Goal: Complete application form

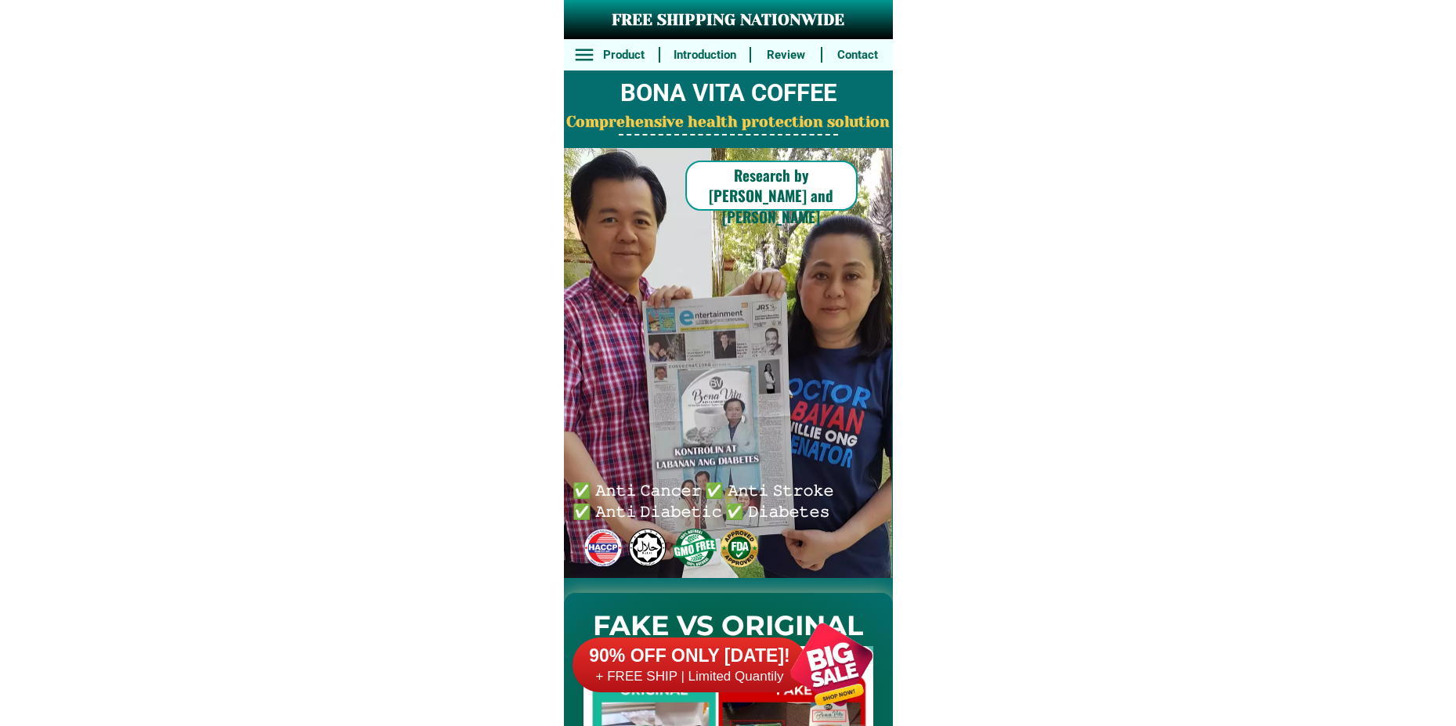
click at [818, 663] on div at bounding box center [831, 664] width 123 height 123
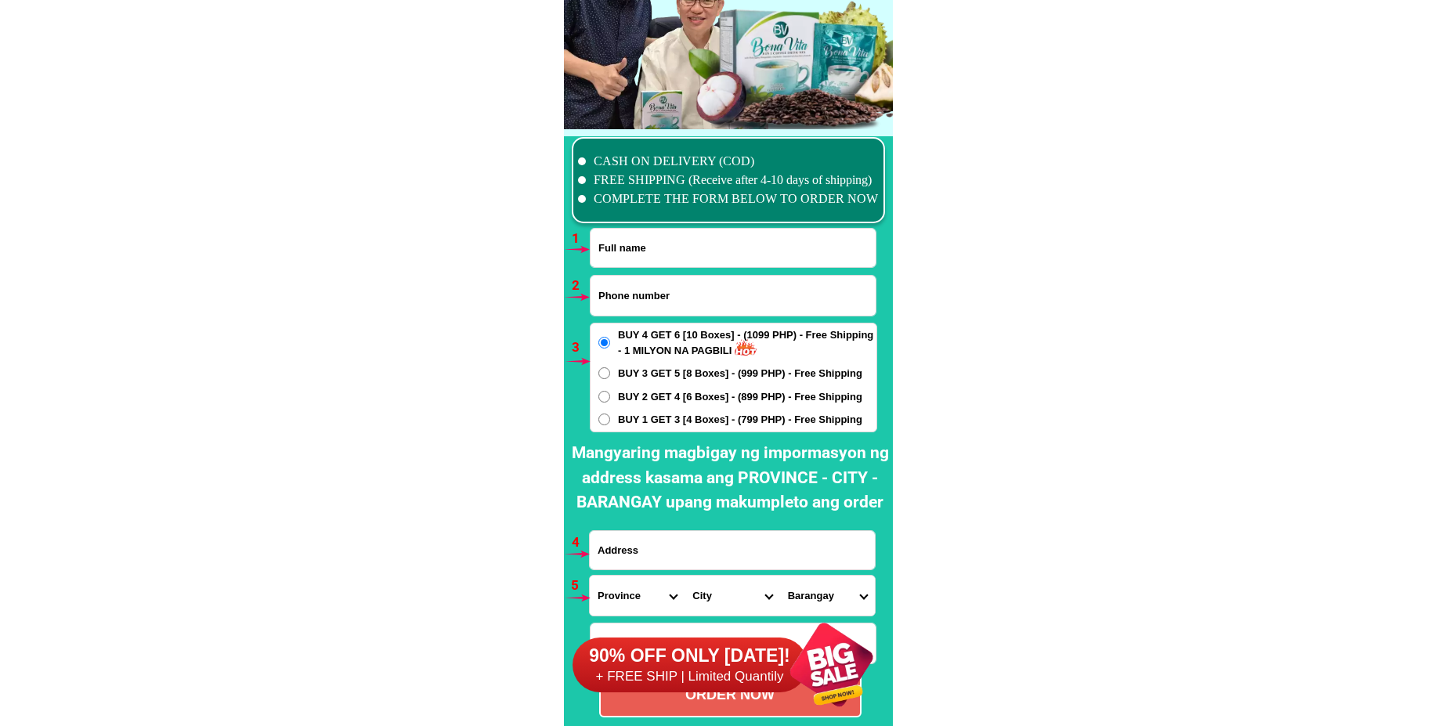
scroll to position [11520, 0]
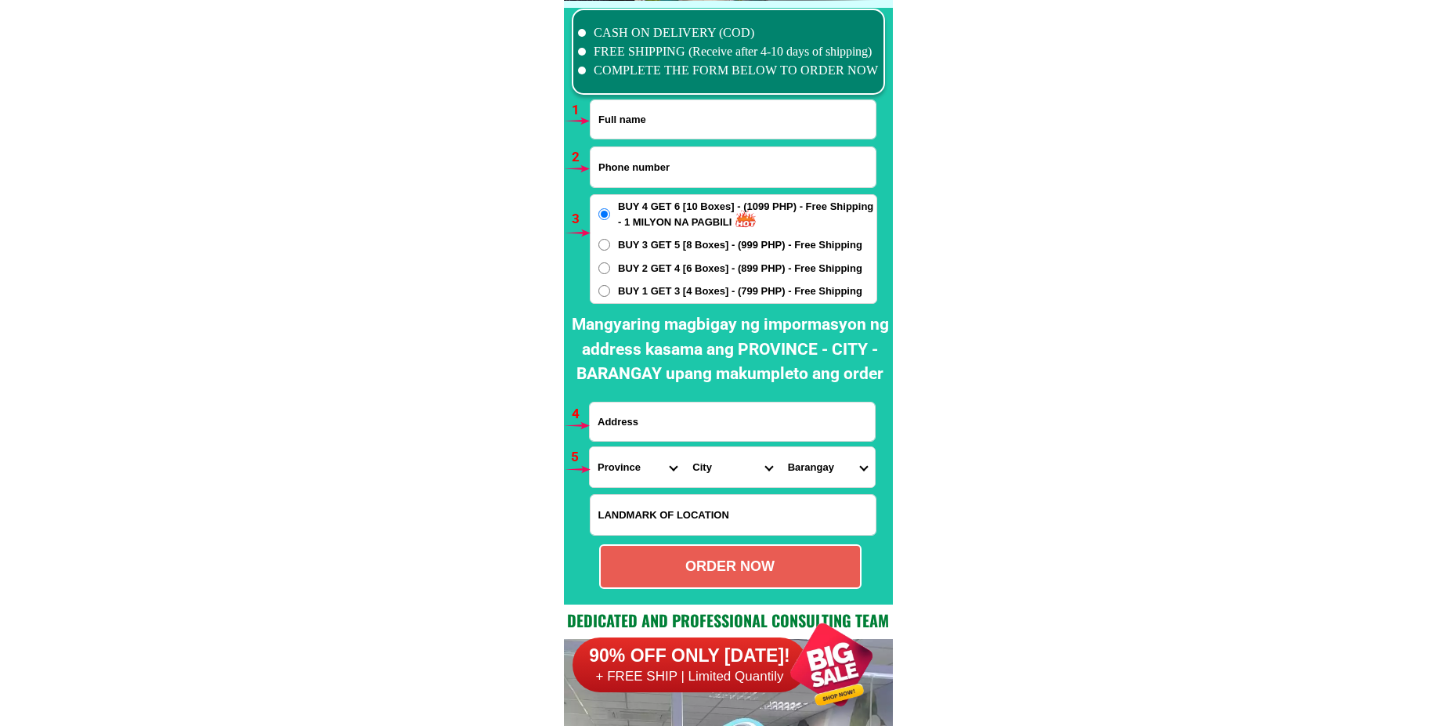
click at [667, 128] on input "Input full_name" at bounding box center [733, 119] width 285 height 38
paste input "[PERSON_NAME]"
type input "[PERSON_NAME]"
click at [637, 172] on input "Input phone_number" at bounding box center [733, 167] width 285 height 40
paste input "09166455575"
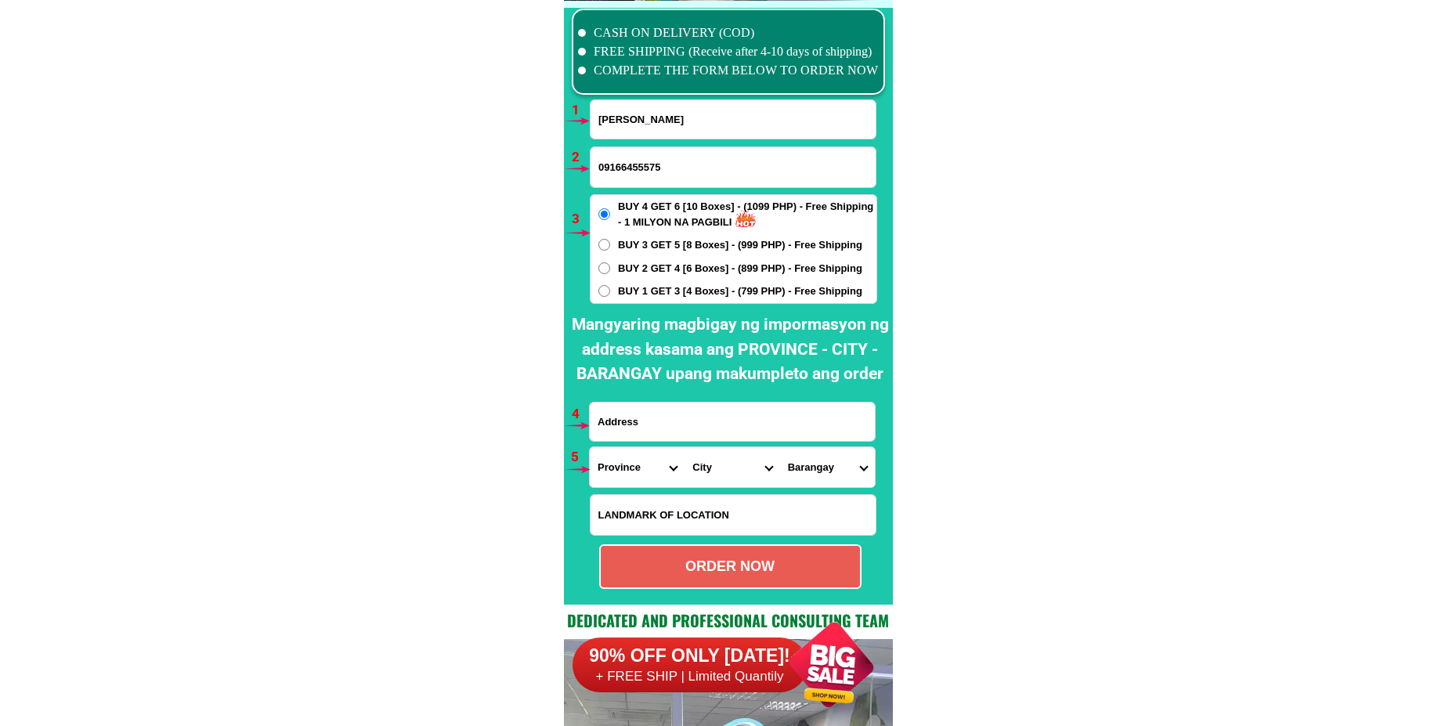
type input "09166455575"
click at [635, 425] on input "Input address" at bounding box center [732, 422] width 285 height 38
paste input "Roud 2 Diamond Subdivision sta [PERSON_NAME] apt. [GEOGRAPHIC_DATA]"
type input "Roud 2 Diamond Subdivision sta [PERSON_NAME] apt. [GEOGRAPHIC_DATA]"
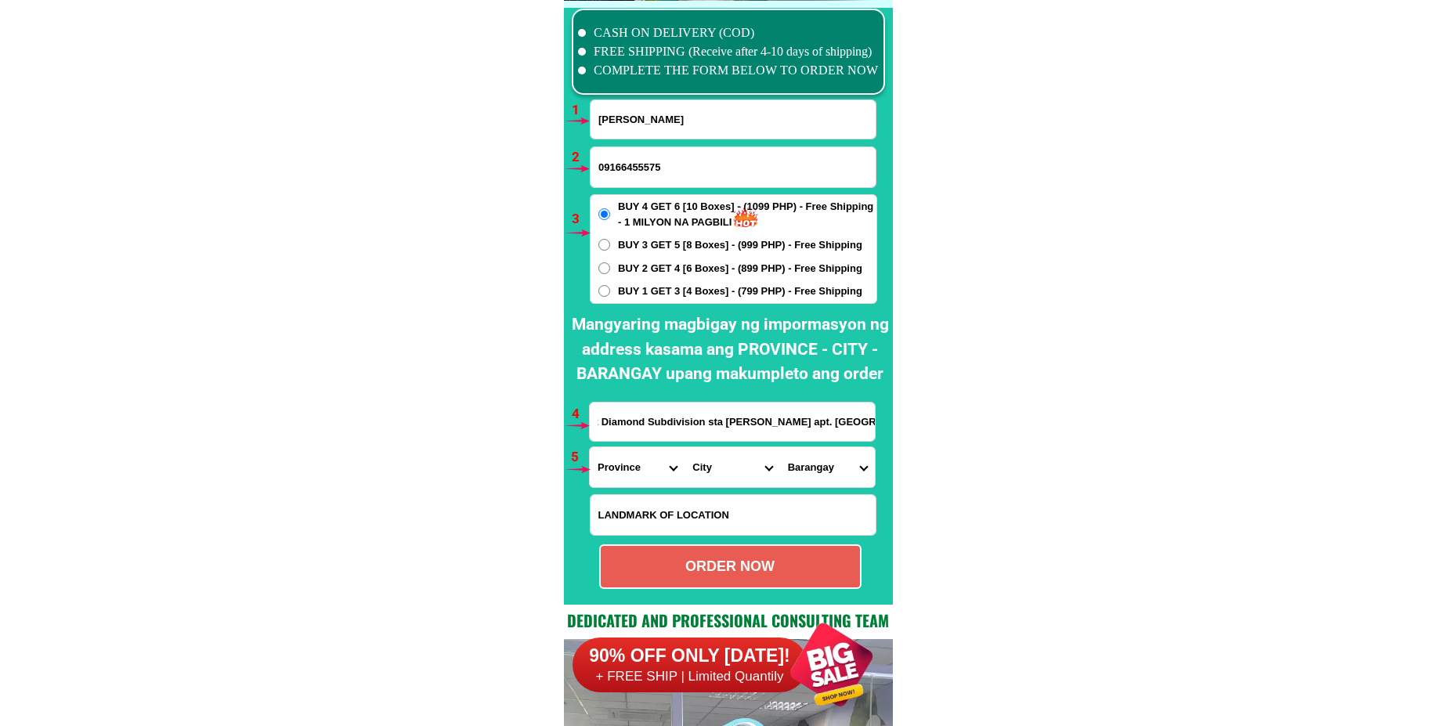
scroll to position [0, 0]
click at [631, 458] on select "Province [GEOGRAPHIC_DATA] [GEOGRAPHIC_DATA][PERSON_NAME][GEOGRAPHIC_DATA][GEOG…" at bounding box center [637, 467] width 95 height 40
select select "63_779"
click at [590, 447] on select "Province [GEOGRAPHIC_DATA] [GEOGRAPHIC_DATA][PERSON_NAME][GEOGRAPHIC_DATA][GEOG…" at bounding box center [637, 467] width 95 height 40
click at [695, 467] on select "City [GEOGRAPHIC_DATA]-city [GEOGRAPHIC_DATA] Arayat Bacolor [GEOGRAPHIC_DATA] …" at bounding box center [732, 467] width 95 height 40
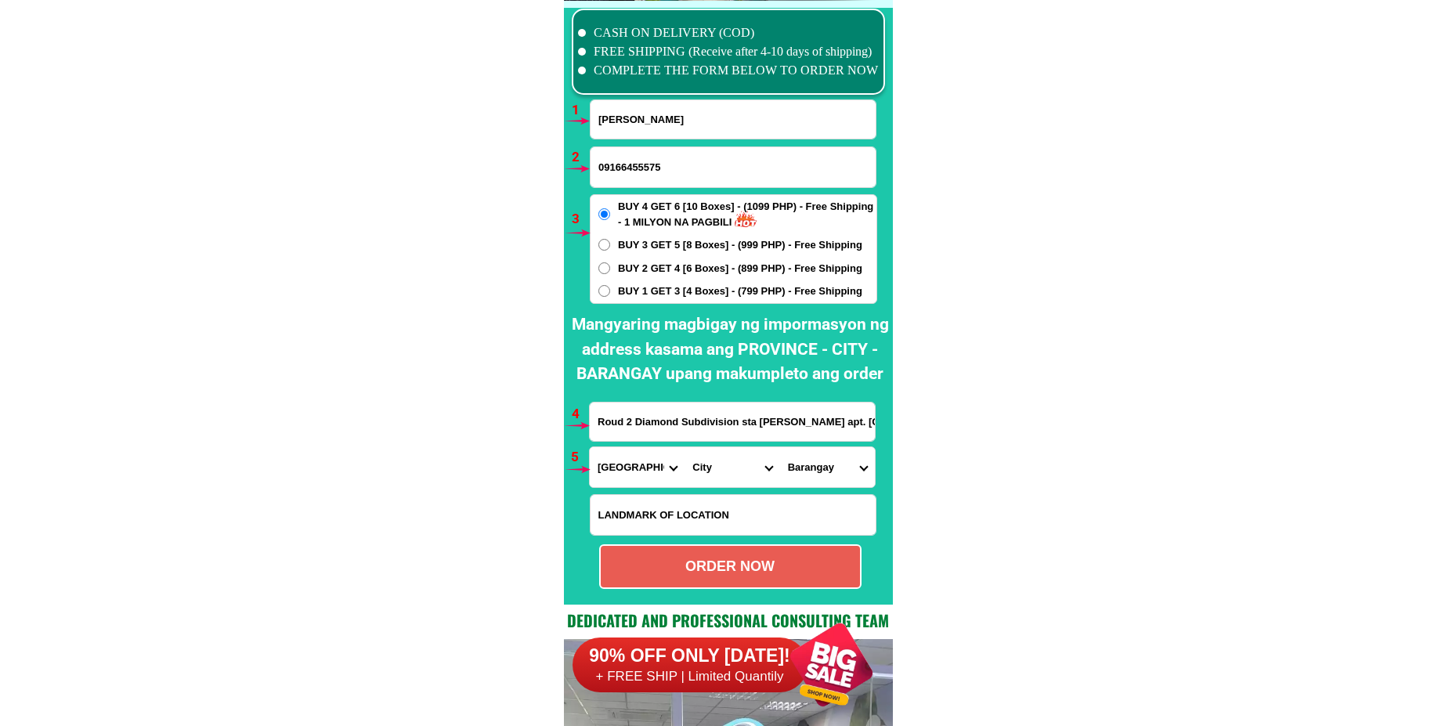
select select "63_7799308"
click at [685, 447] on select "City [GEOGRAPHIC_DATA]-city [GEOGRAPHIC_DATA] Arayat Bacolor [GEOGRAPHIC_DATA] …" at bounding box center [732, 467] width 95 height 40
click at [823, 478] on select "Barangay [PERSON_NAME] Anunas Balibago Capaya [PERSON_NAME] Cuayan [GEOGRAPHIC_…" at bounding box center [827, 467] width 95 height 40
select select "63_779930826879"
click at [780, 447] on select "Barangay [PERSON_NAME] Anunas Balibago Capaya [PERSON_NAME] Cuayan [GEOGRAPHIC_…" at bounding box center [827, 467] width 95 height 40
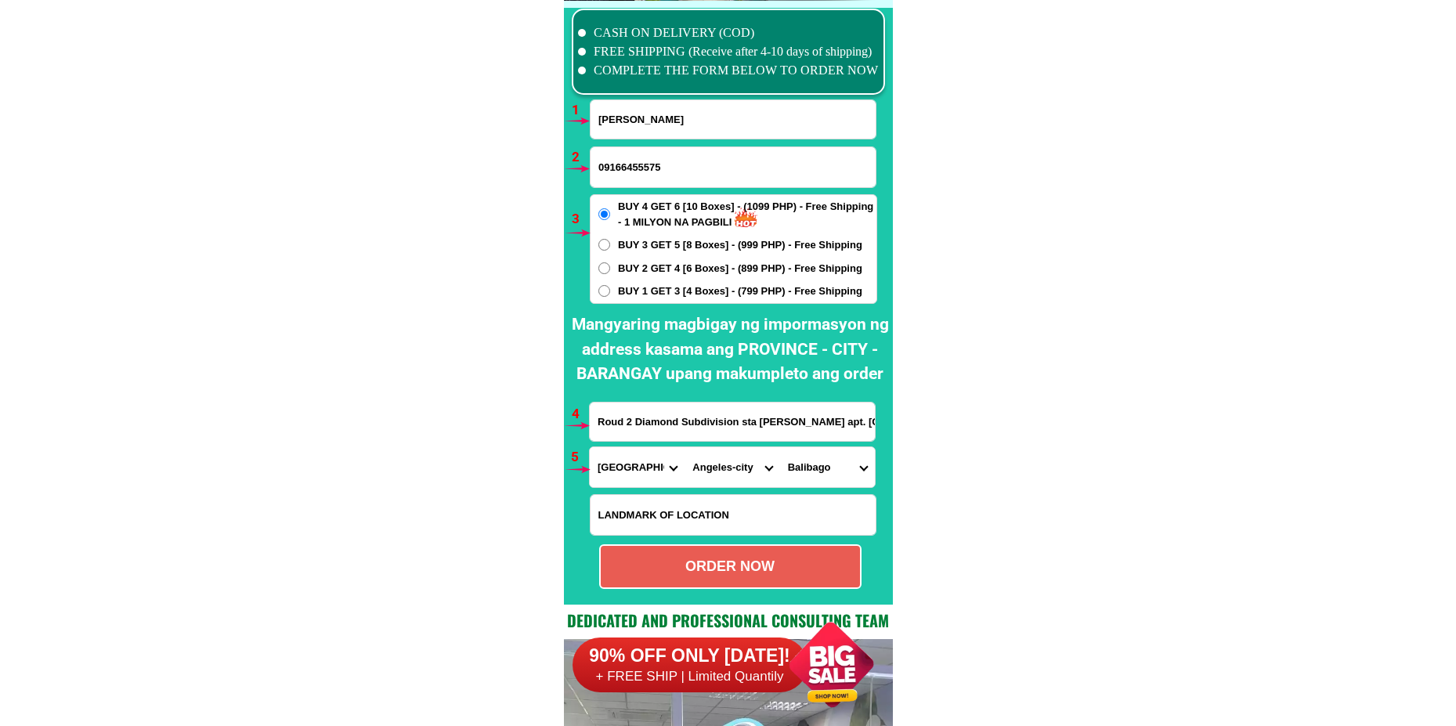
click at [685, 553] on div "ORDER NOW" at bounding box center [730, 566] width 262 height 45
type input "Roud 2 Diamond Subdivision sta [PERSON_NAME] apt. [GEOGRAPHIC_DATA]"
radio input "true"
